Goal: Transaction & Acquisition: Book appointment/travel/reservation

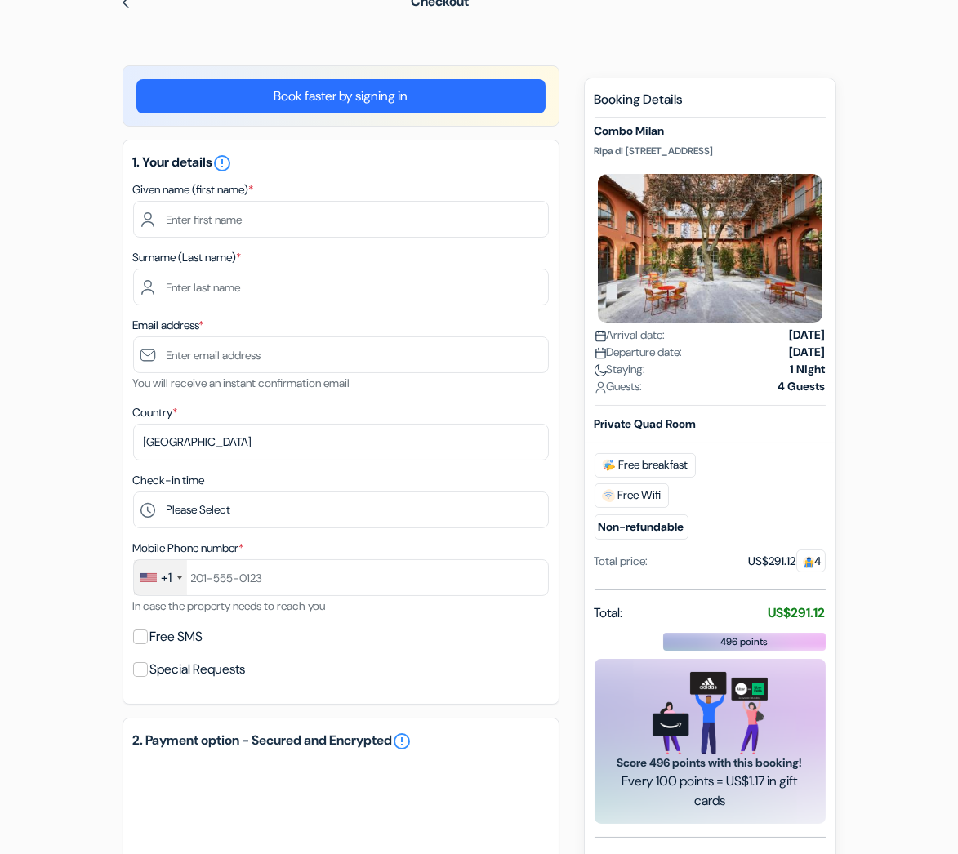
scroll to position [88, 0]
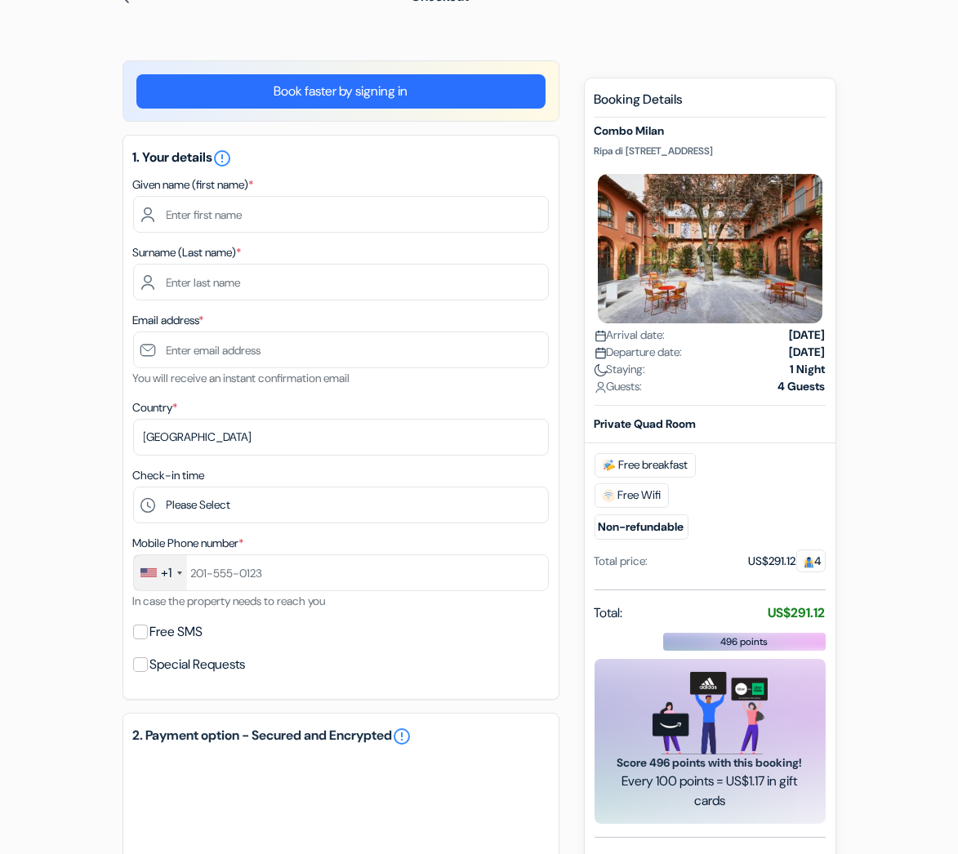
click at [818, 608] on strong "US$291.12" at bounding box center [796, 612] width 57 height 17
copy strong "291.12"
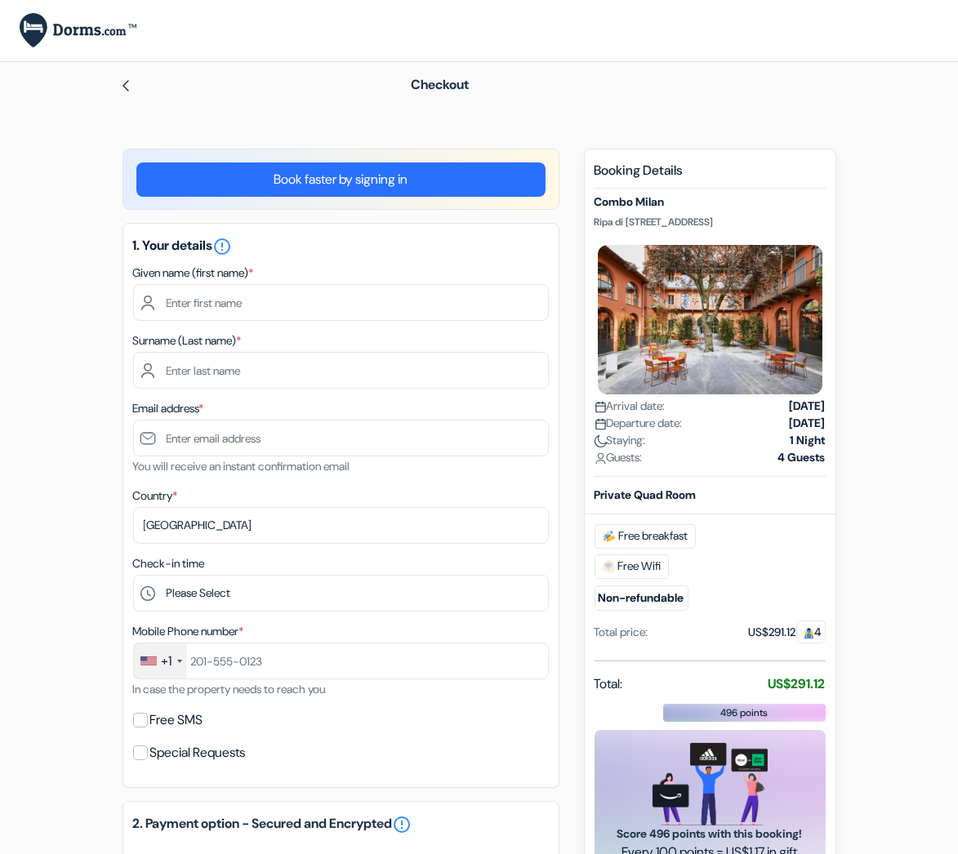
click at [883, 518] on form "Checkout add_box Combo Milan Ripa di Porta Ticinese, 83, Milan, Italy done" at bounding box center [479, 703] width 958 height 1282
click at [888, 518] on form "Checkout add_box Combo Milan Ripa di Porta Ticinese, 83, Milan, Italy done" at bounding box center [479, 703] width 958 height 1282
